Goal: Information Seeking & Learning: Learn about a topic

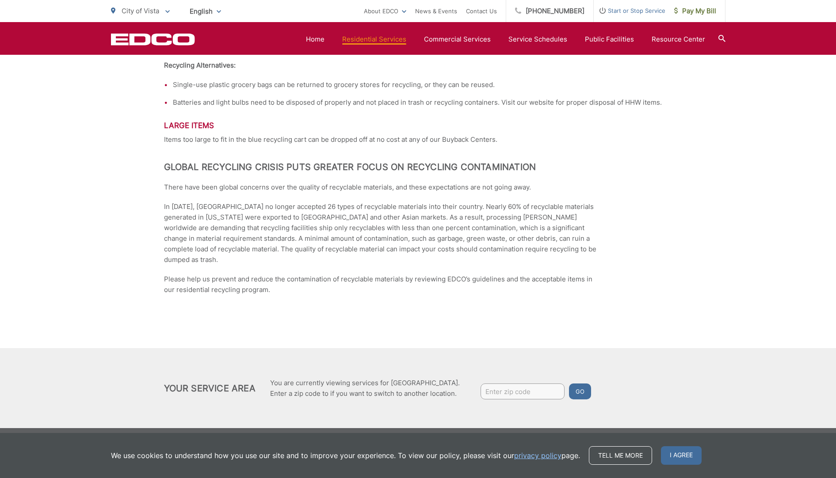
scroll to position [1276, 0]
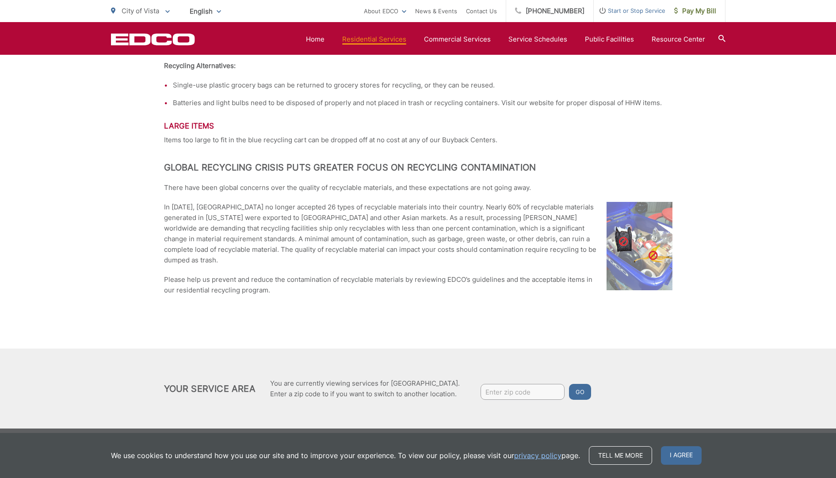
click at [528, 388] on input "Enter zip code" at bounding box center [523, 392] width 84 height 16
type input "92083"
click at [584, 386] on button "Go" at bounding box center [580, 392] width 22 height 16
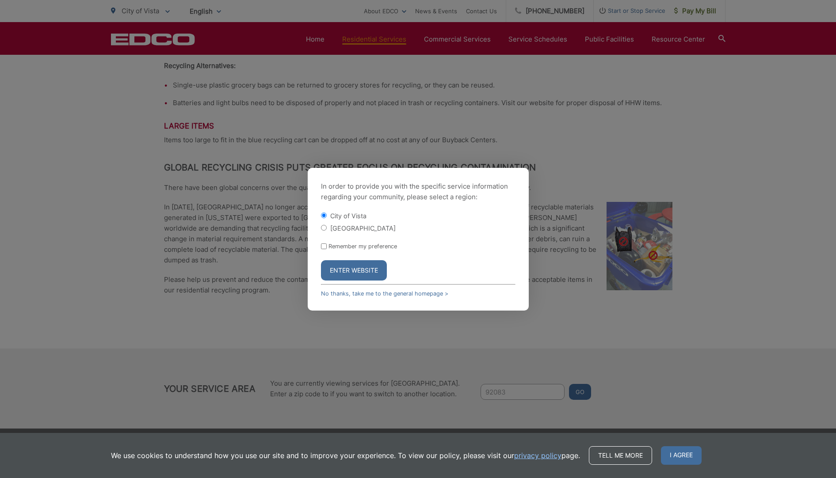
click at [358, 271] on button "Enter Website" at bounding box center [354, 270] width 66 height 20
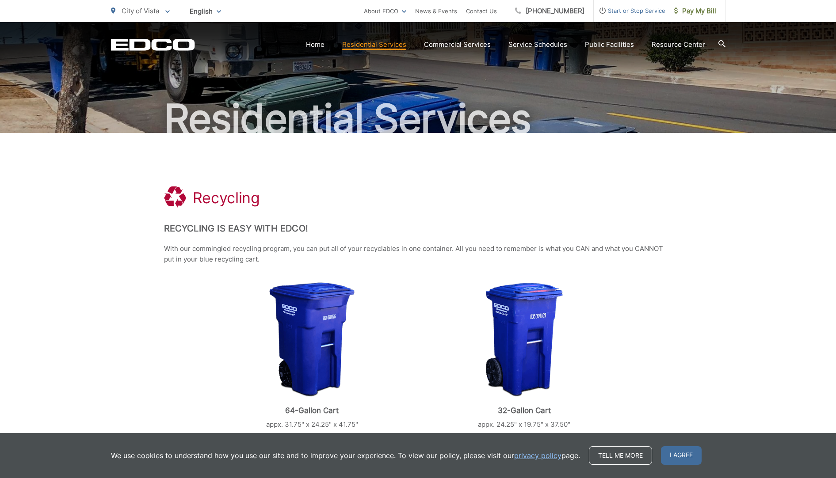
scroll to position [43, 0]
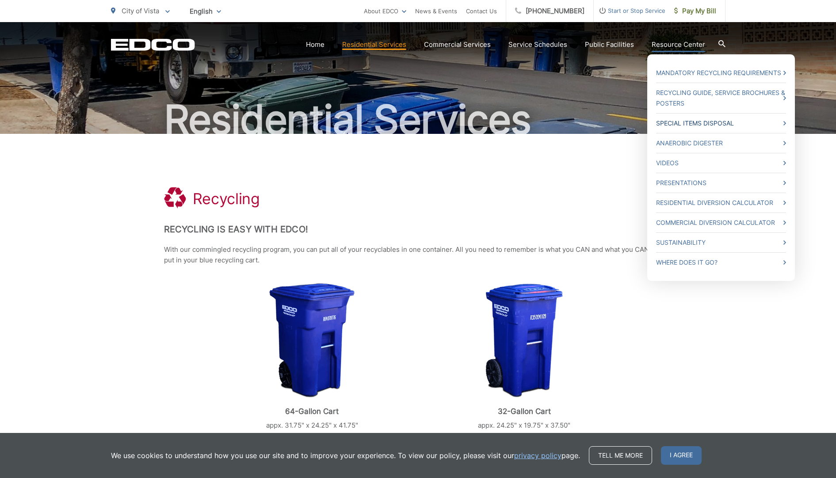
click at [785, 123] on icon at bounding box center [785, 123] width 3 height 4
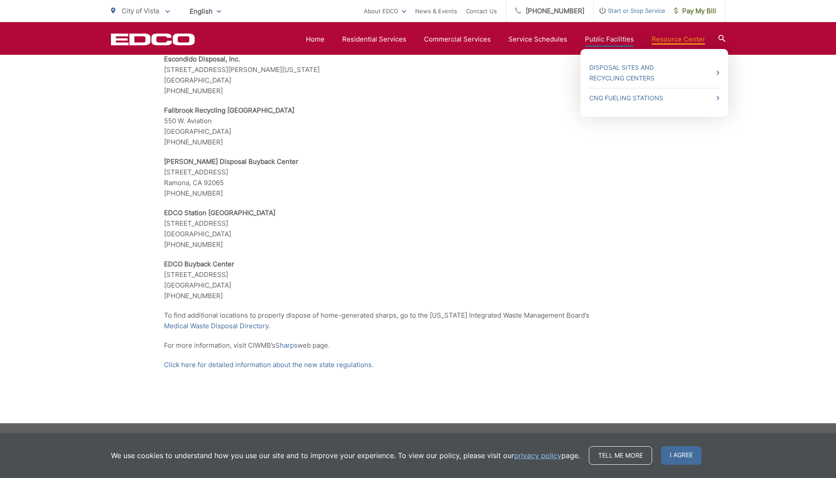
scroll to position [1708, 0]
click at [719, 72] on icon at bounding box center [718, 73] width 3 height 4
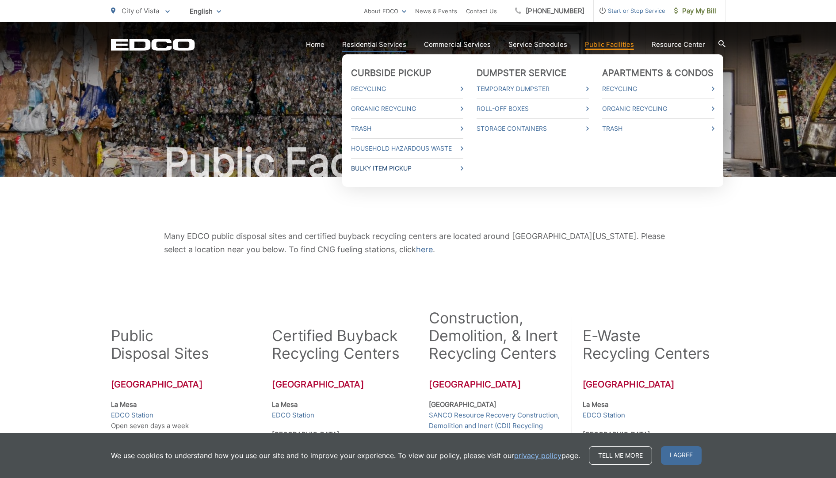
click at [463, 168] on icon at bounding box center [462, 168] width 3 height 4
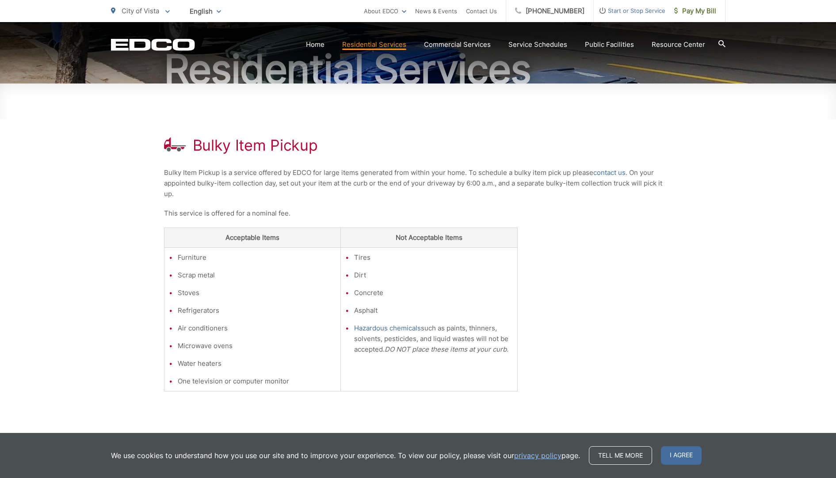
scroll to position [94, 0]
